Goal: Information Seeking & Learning: Learn about a topic

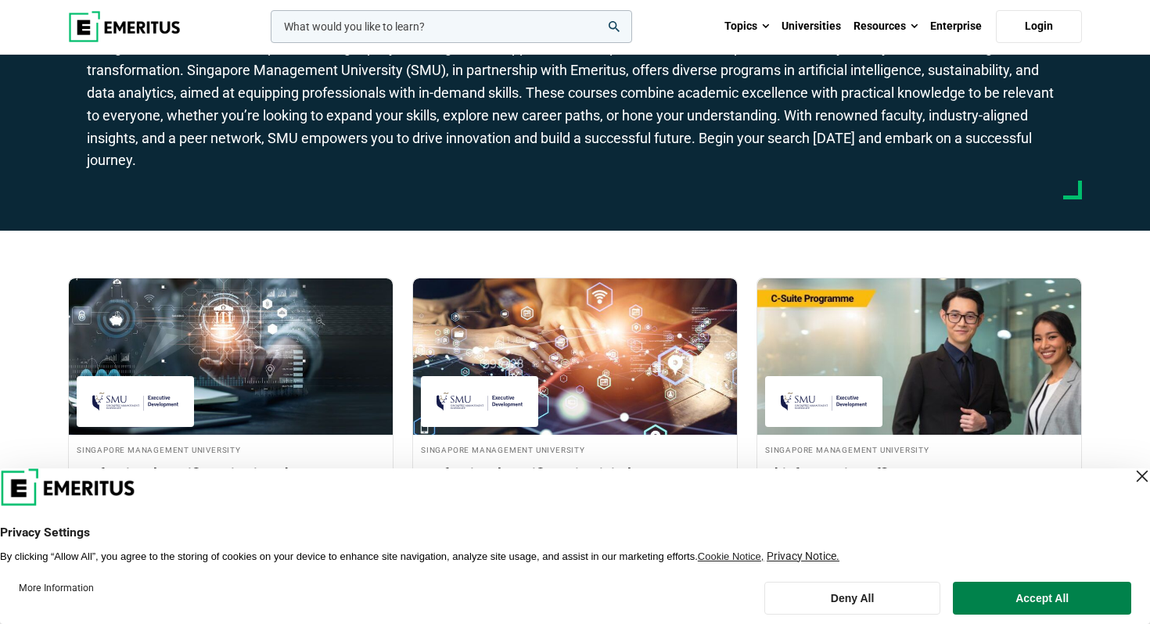
scroll to position [192, 0]
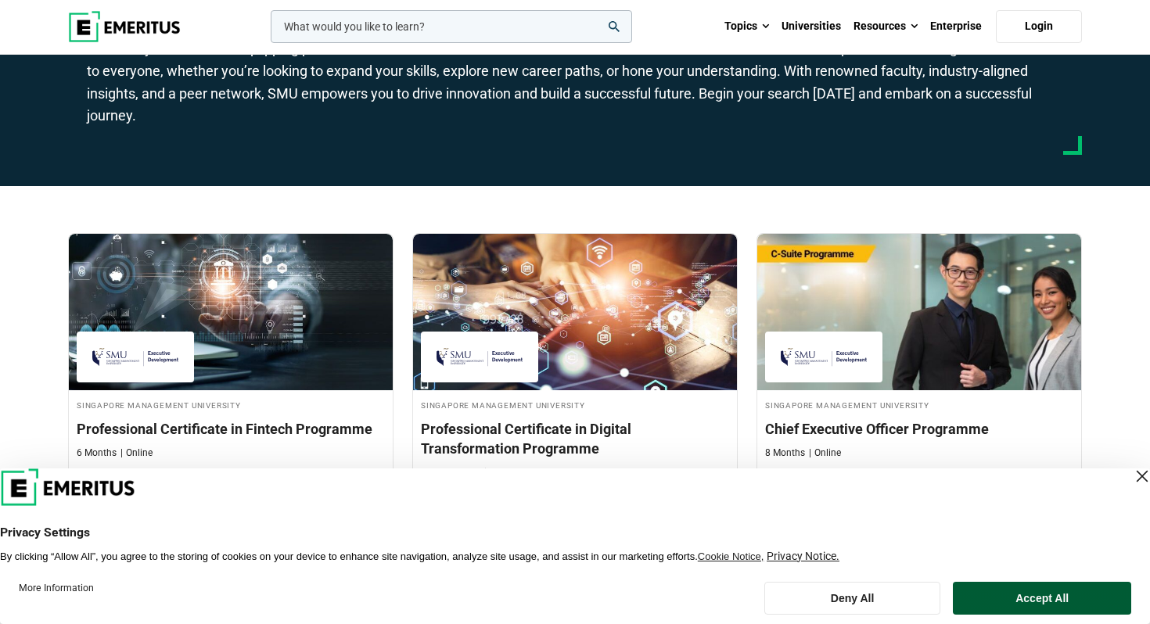
click at [996, 589] on button "Accept All" at bounding box center [1042, 598] width 178 height 33
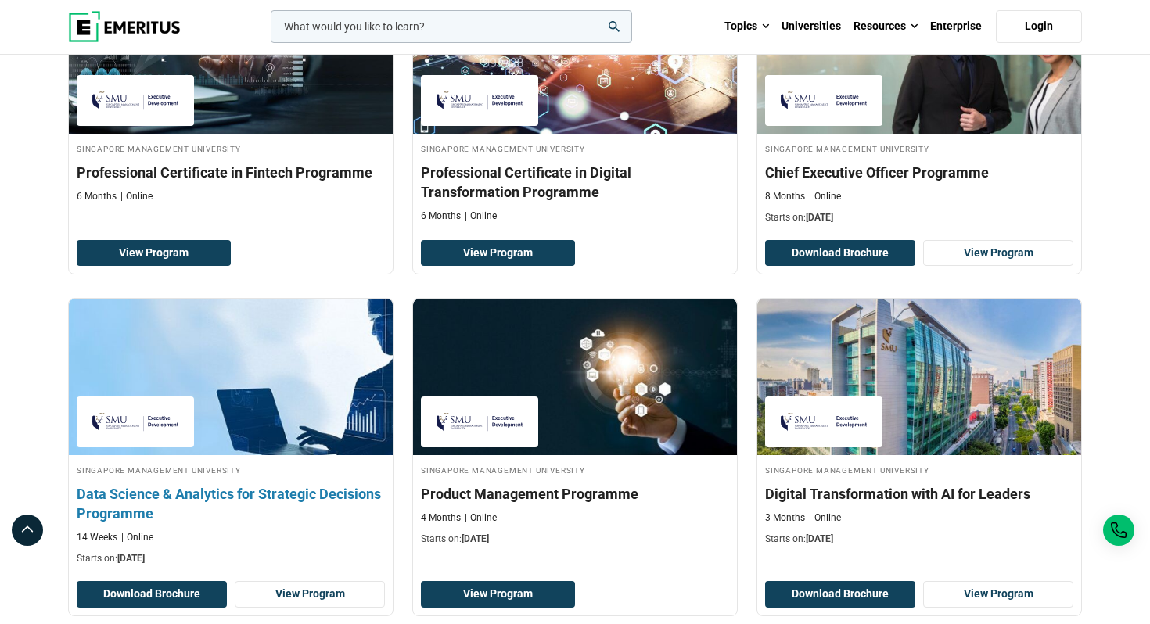
scroll to position [451, 0]
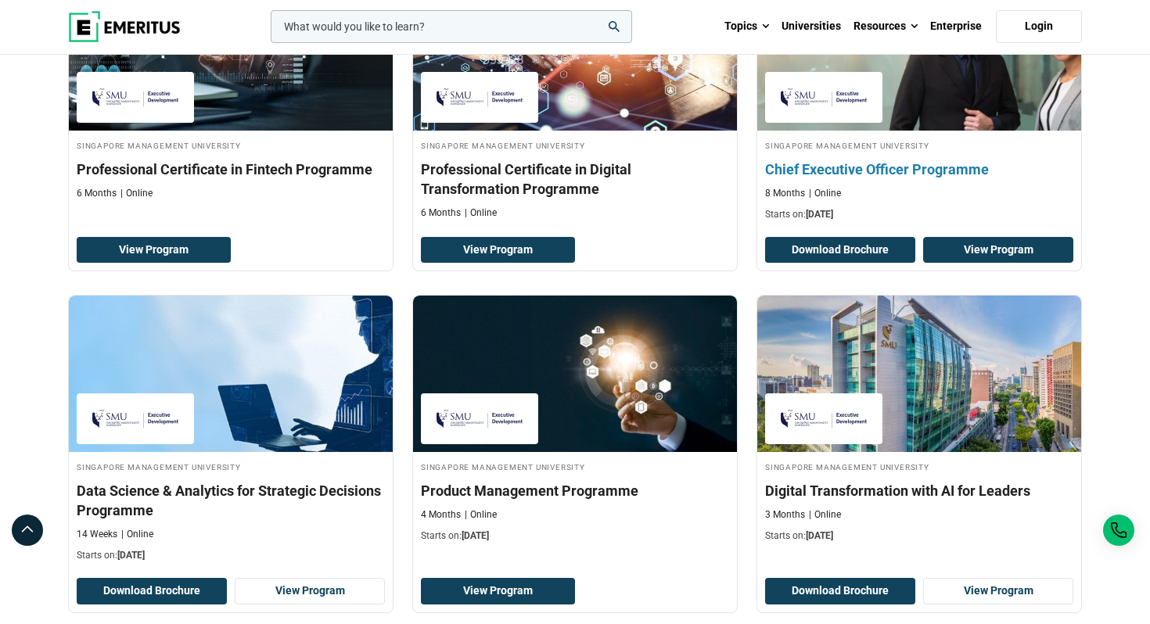
click at [962, 248] on link "View Program" at bounding box center [998, 250] width 150 height 27
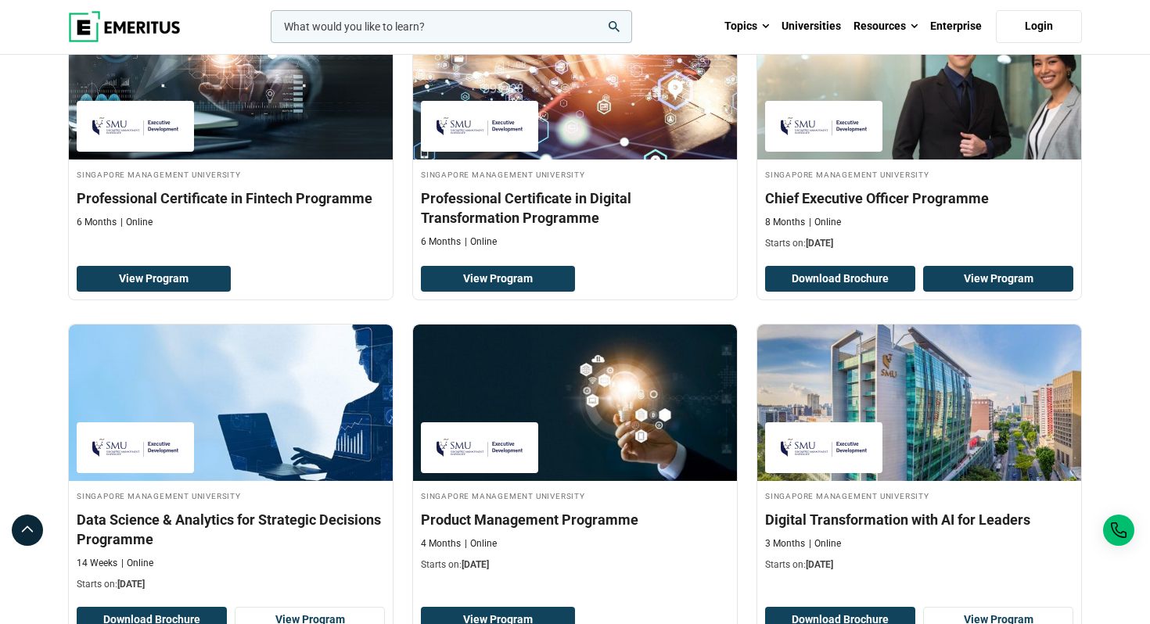
scroll to position [421, 0]
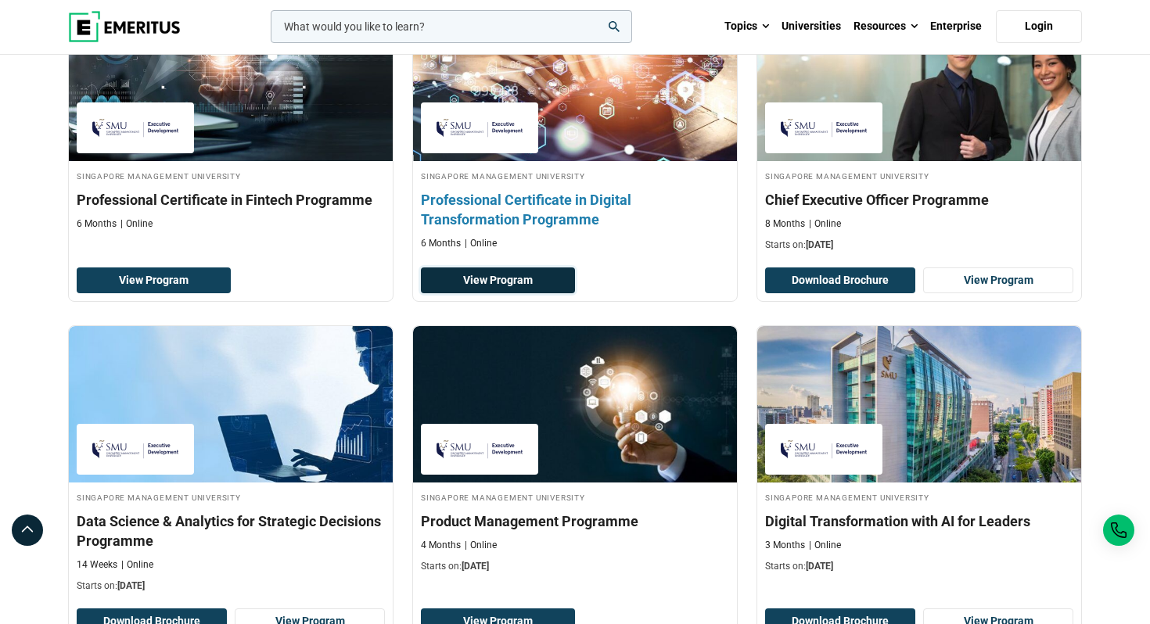
click at [543, 283] on link "View Program" at bounding box center [498, 281] width 154 height 27
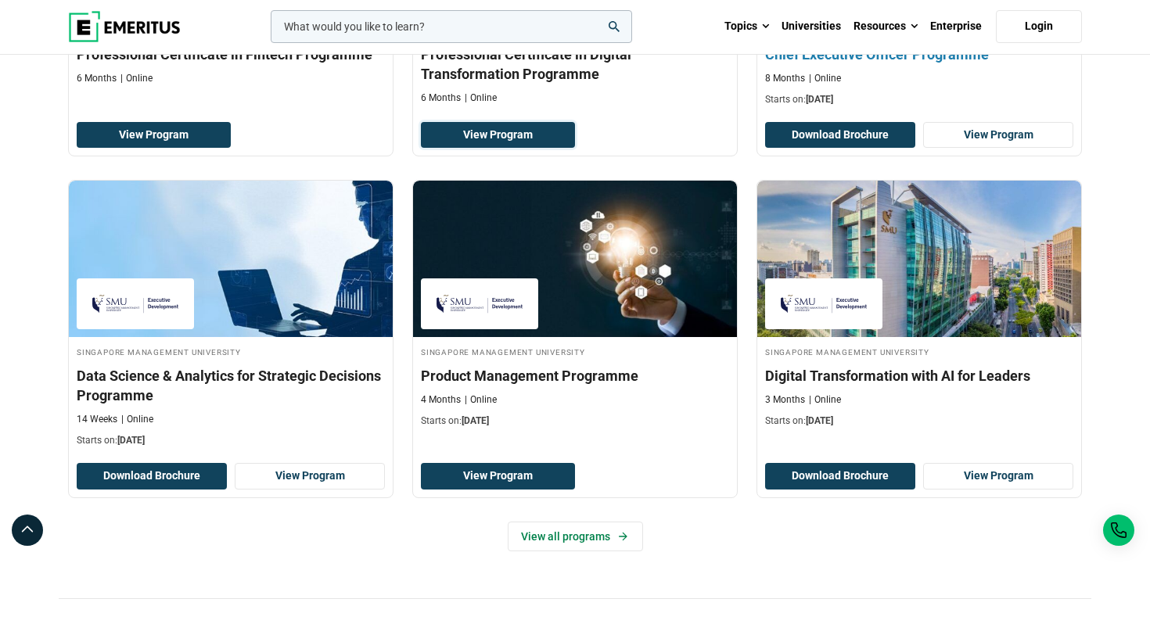
scroll to position [579, 0]
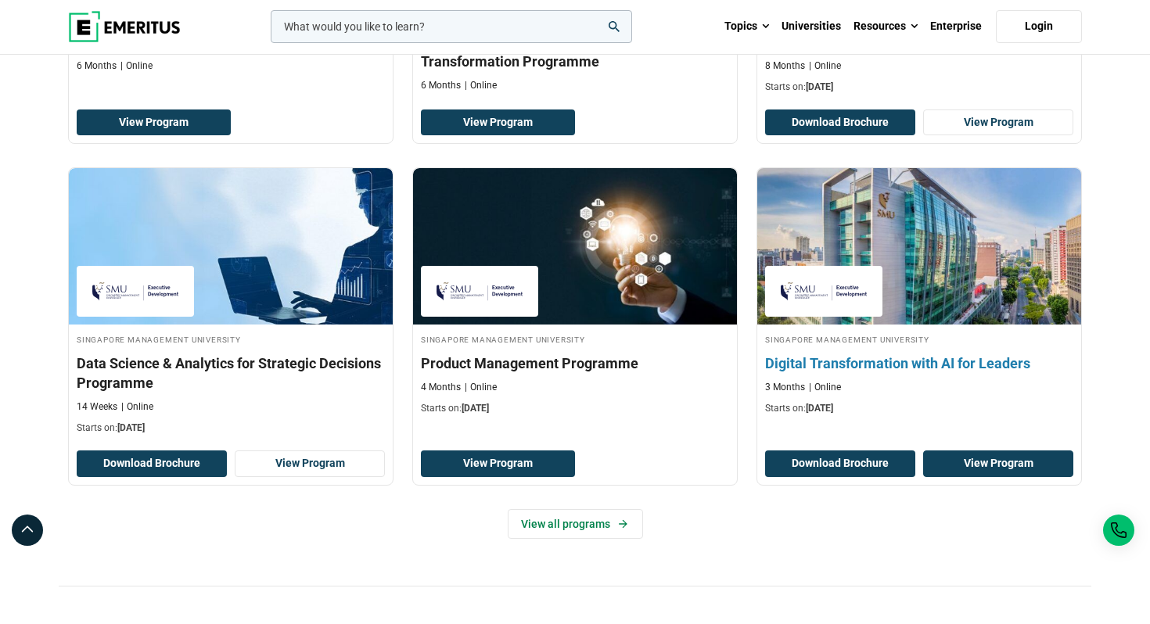
click at [968, 466] on link "View Program" at bounding box center [998, 464] width 150 height 27
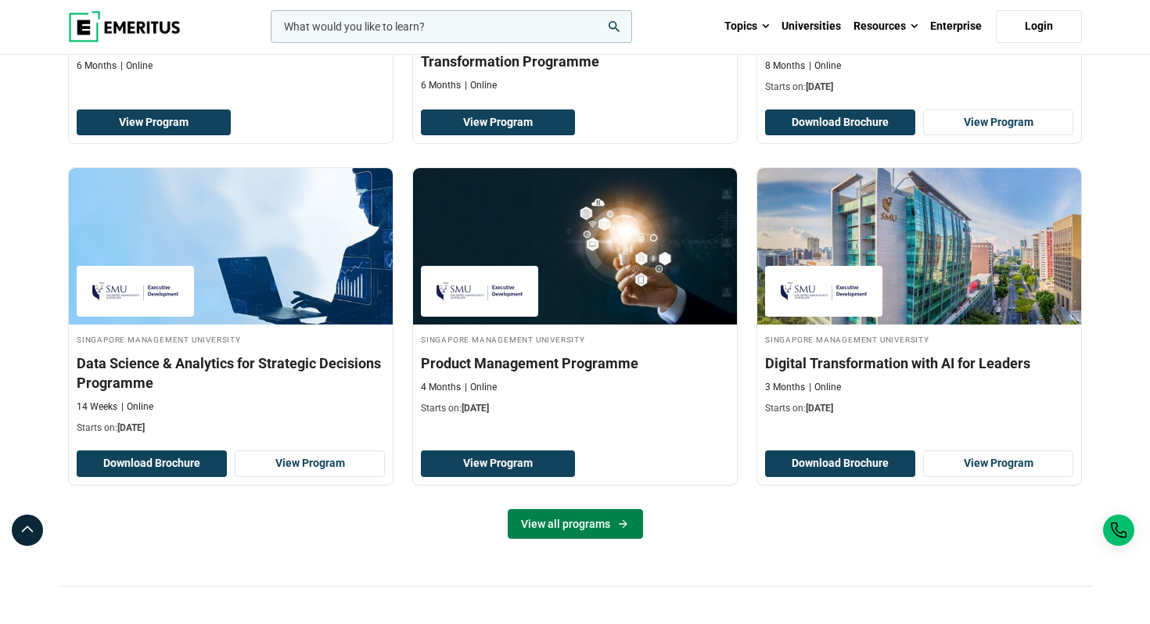
click at [545, 526] on link "View all programs" at bounding box center [575, 524] width 135 height 30
